Goal: Transaction & Acquisition: Purchase product/service

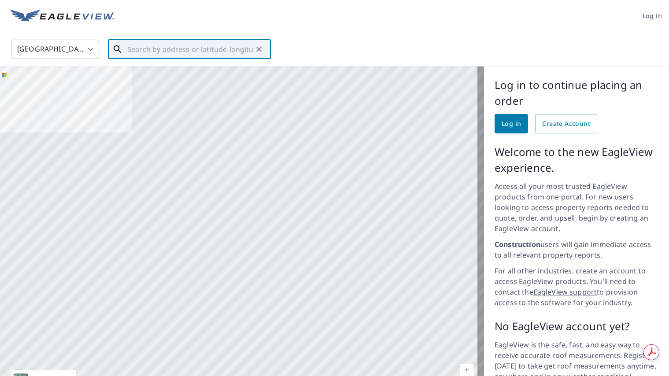
click at [200, 56] on input "text" at bounding box center [190, 49] width 126 height 25
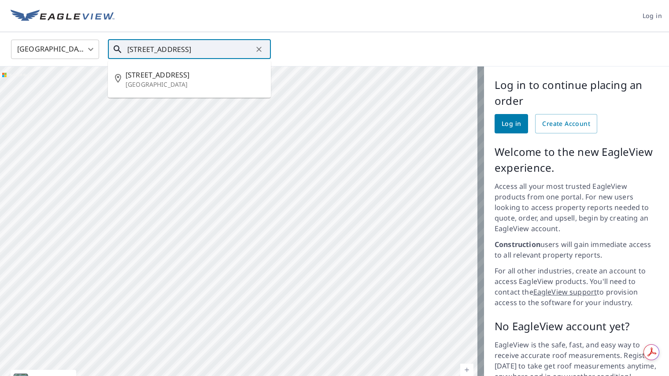
type input "[STREET_ADDRESS]"
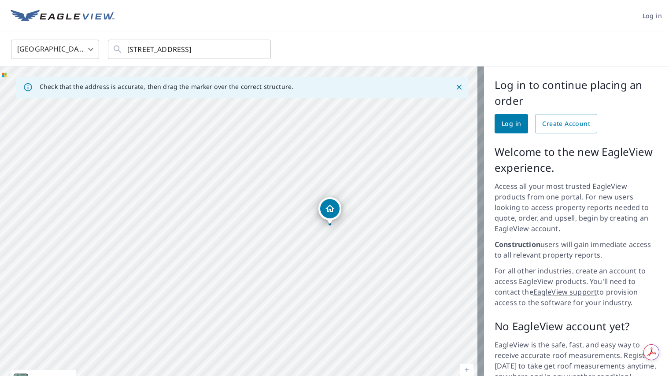
drag, startPoint x: 386, startPoint y: 200, endPoint x: 283, endPoint y: 210, distance: 103.2
click at [283, 210] on div "[STREET_ADDRESS]" at bounding box center [242, 237] width 484 height 341
drag, startPoint x: 279, startPoint y: 262, endPoint x: 290, endPoint y: 200, distance: 63.1
click at [290, 200] on div "[STREET_ADDRESS]" at bounding box center [242, 237] width 484 height 341
drag, startPoint x: 384, startPoint y: 154, endPoint x: 392, endPoint y: 155, distance: 7.5
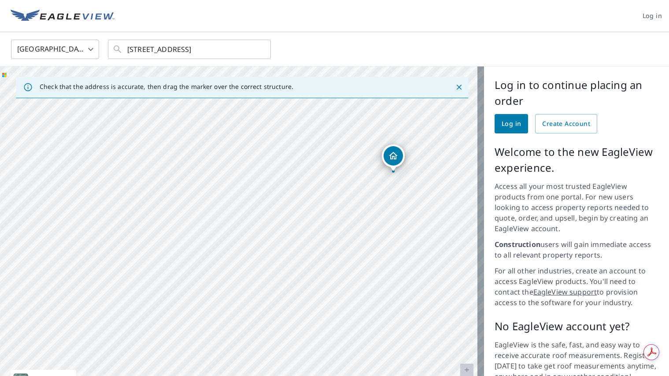
click at [392, 155] on div "[STREET_ADDRESS]" at bounding box center [242, 237] width 484 height 341
click at [455, 87] on icon "Close" at bounding box center [459, 87] width 9 height 9
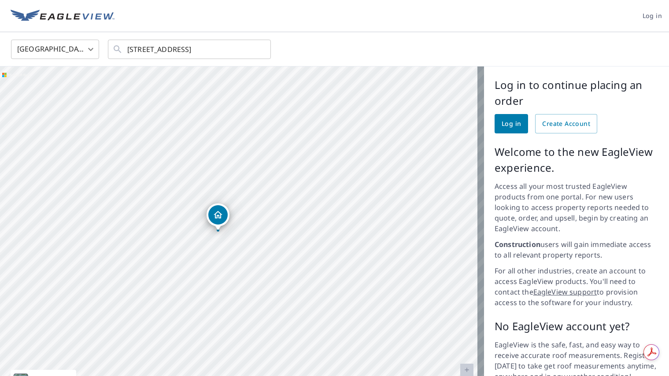
drag, startPoint x: 237, startPoint y: 211, endPoint x: 216, endPoint y: 211, distance: 20.7
click at [216, 211] on div "[STREET_ADDRESS]" at bounding box center [242, 237] width 484 height 341
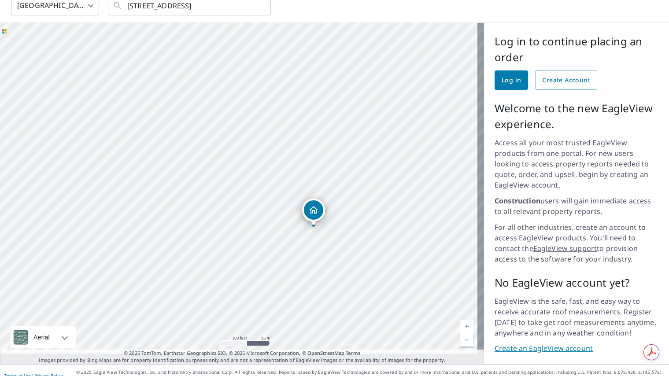
click at [504, 81] on span "Log in" at bounding box center [511, 80] width 19 height 11
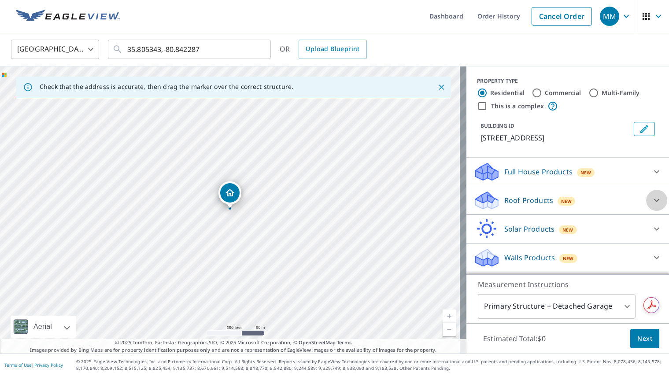
click at [651, 202] on icon at bounding box center [656, 200] width 11 height 11
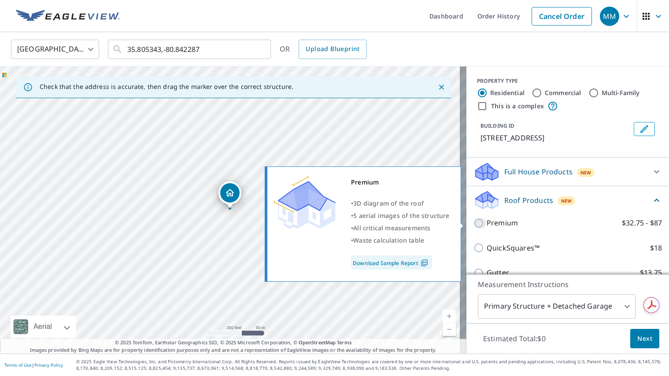
click at [473, 223] on input "Premium $32.75 - $87" at bounding box center [479, 223] width 13 height 11
checkbox input "true"
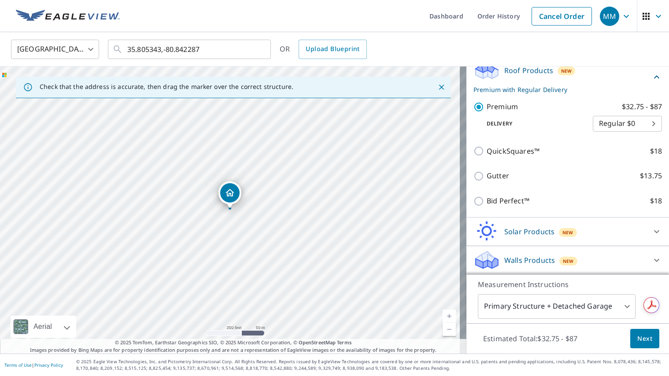
scroll to position [130, 0]
click at [640, 338] on span "Next" at bounding box center [644, 338] width 15 height 11
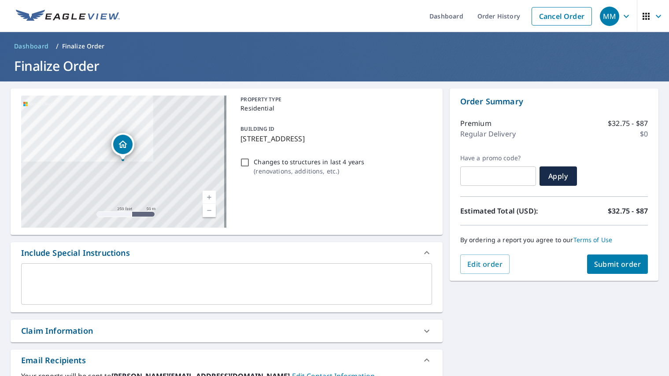
click at [610, 267] on span "Submit order" at bounding box center [617, 264] width 47 height 10
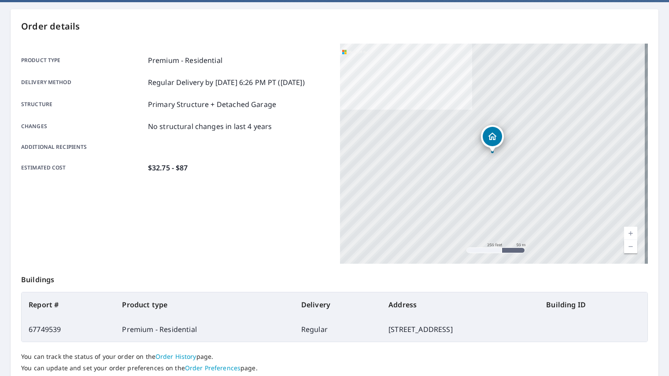
scroll to position [142, 0]
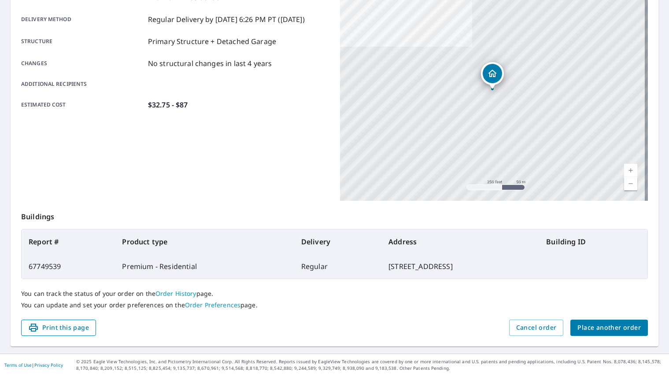
click at [70, 325] on span "Print this page" at bounding box center [58, 327] width 61 height 11
